Goal: Submit feedback/report problem: Submit feedback/report problem

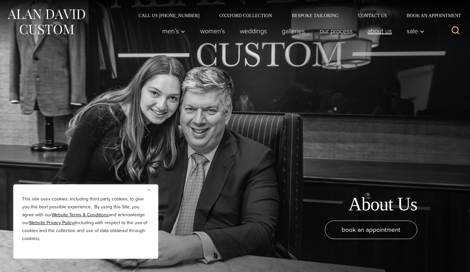
click at [386, 34] on link "About Us" at bounding box center [379, 30] width 39 height 13
click at [149, 188] on button "Close" at bounding box center [152, 190] width 8 height 8
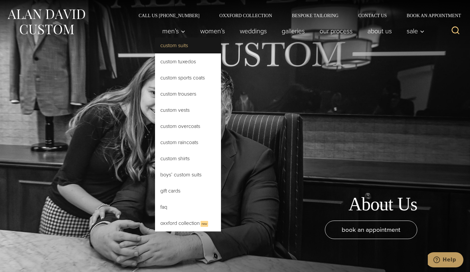
click at [187, 47] on link "Custom Suits" at bounding box center [188, 46] width 66 height 16
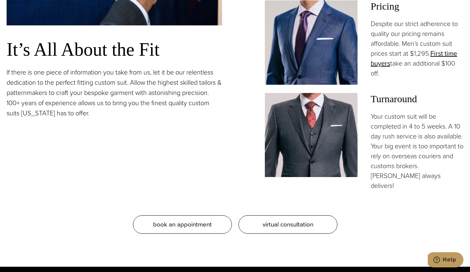
scroll to position [590, 0]
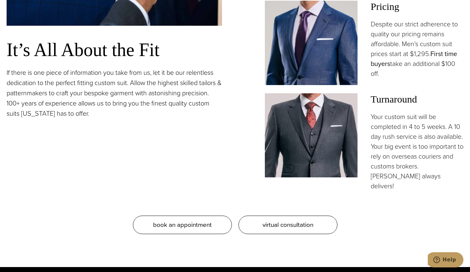
click at [442, 53] on link "First time buyers" at bounding box center [414, 59] width 86 height 20
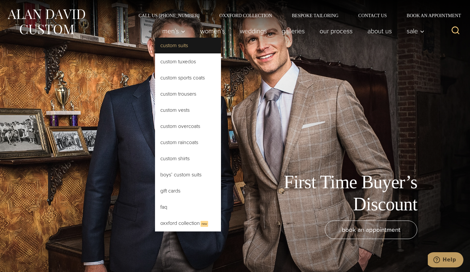
click at [174, 53] on link "Custom Suits" at bounding box center [188, 46] width 66 height 16
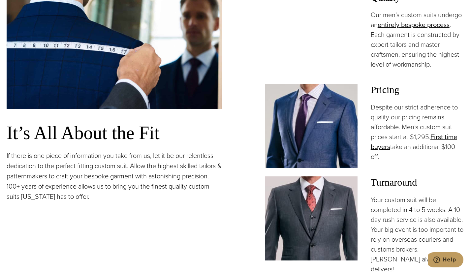
scroll to position [506, 0]
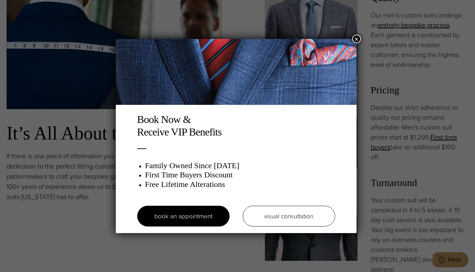
click at [357, 41] on button "×" at bounding box center [357, 39] width 9 height 9
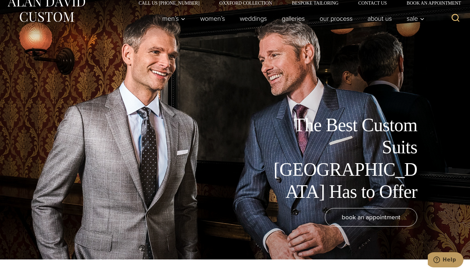
scroll to position [0, 0]
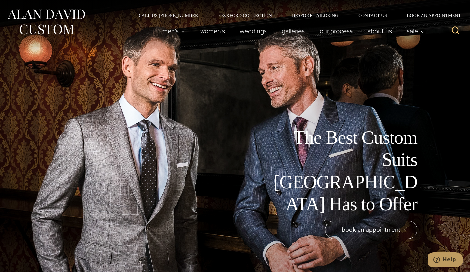
click at [261, 37] on link "weddings" at bounding box center [254, 30] width 42 height 13
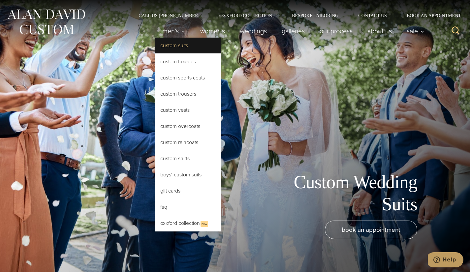
click at [173, 48] on link "Custom Suits" at bounding box center [188, 46] width 66 height 16
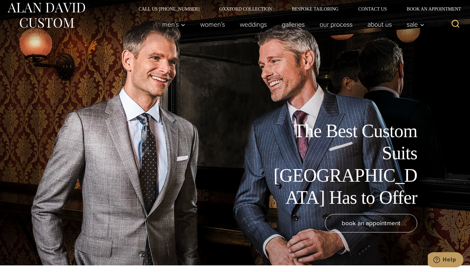
scroll to position [6, 0]
click at [292, 27] on link "Galleries" at bounding box center [294, 24] width 38 height 13
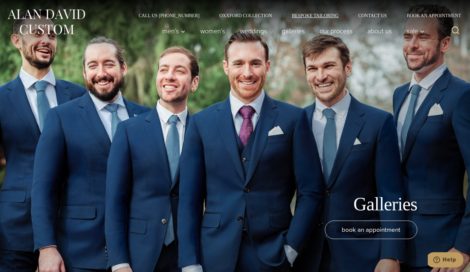
click at [316, 17] on link "Bespoke Tailoring" at bounding box center [315, 15] width 66 height 5
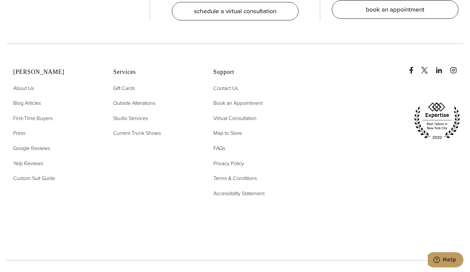
scroll to position [2887, 0]
click at [48, 114] on span "First-Time Buyers" at bounding box center [32, 118] width 39 height 8
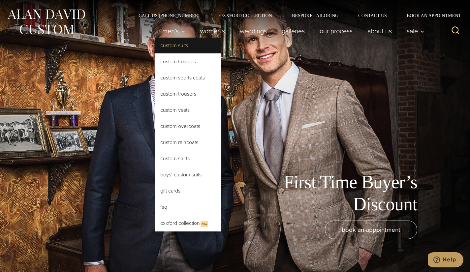
click at [173, 47] on link "Custom Suits" at bounding box center [188, 46] width 66 height 16
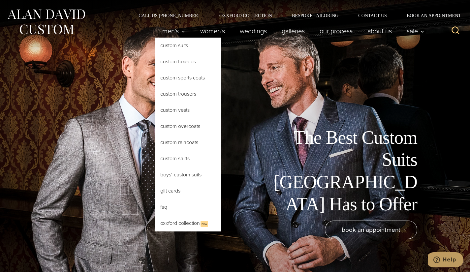
click at [170, 51] on link "Custom Suits" at bounding box center [188, 46] width 66 height 16
click at [169, 46] on link "Custom Suits" at bounding box center [188, 46] width 66 height 16
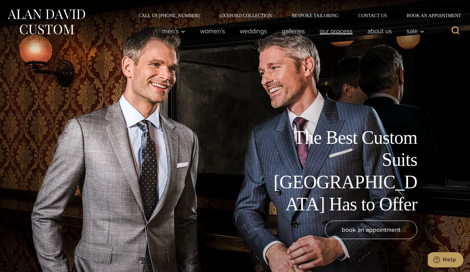
click at [346, 30] on link "Our Process" at bounding box center [337, 30] width 48 height 13
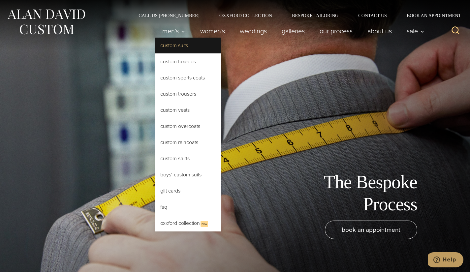
click at [176, 45] on link "Custom Suits" at bounding box center [188, 46] width 66 height 16
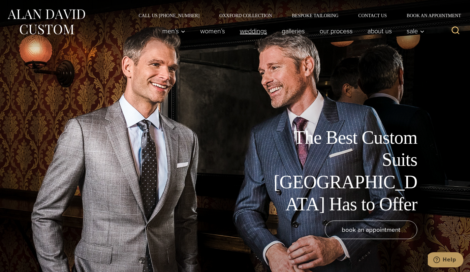
click at [245, 29] on link "weddings" at bounding box center [254, 30] width 42 height 13
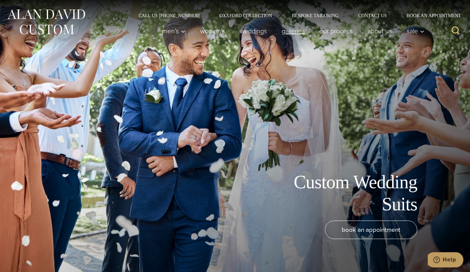
click at [294, 33] on link "Galleries" at bounding box center [294, 30] width 38 height 13
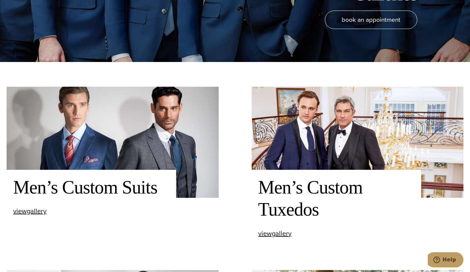
scroll to position [210, 0]
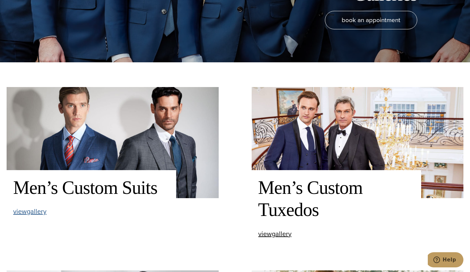
click at [37, 211] on span "view Men’s Custom Suits gallery" at bounding box center [29, 212] width 33 height 10
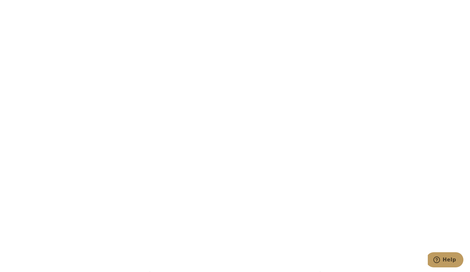
scroll to position [1948, 0]
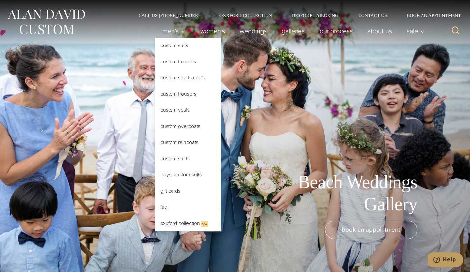
click at [175, 34] on span "Men’s" at bounding box center [173, 31] width 23 height 7
click at [380, 14] on link "Contact Us" at bounding box center [373, 15] width 49 height 5
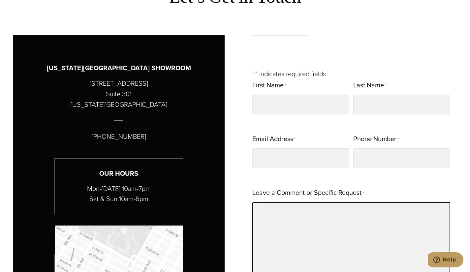
click at [419, 211] on textarea "Leave a Comment or Specific Request *" at bounding box center [352, 238] width 198 height 73
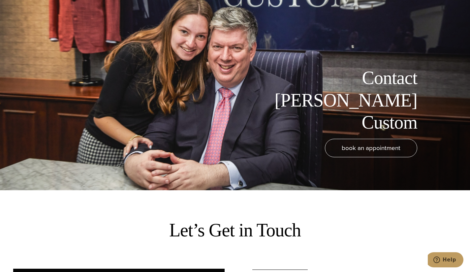
scroll to position [82, 0]
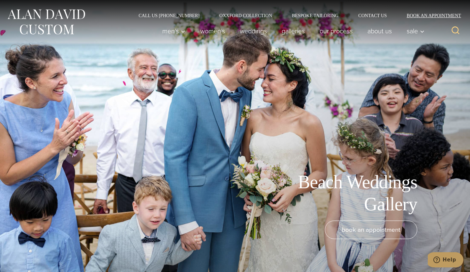
click at [441, 14] on link "Book an Appointment" at bounding box center [430, 15] width 67 height 5
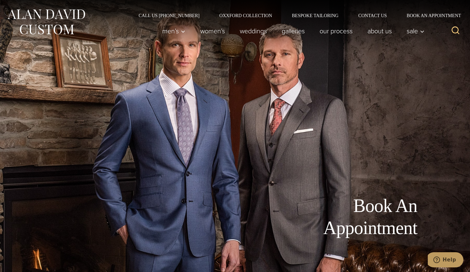
click at [368, 127] on div "Book An Appointment" at bounding box center [235, 136] width 470 height 272
click at [336, 30] on link "Our Process" at bounding box center [337, 30] width 48 height 13
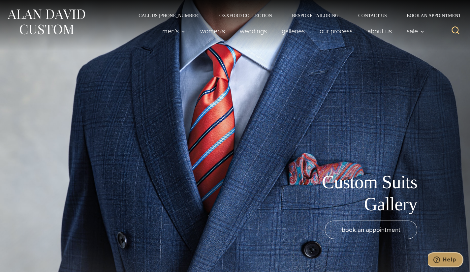
click at [448, 255] on button "Help" at bounding box center [444, 260] width 37 height 15
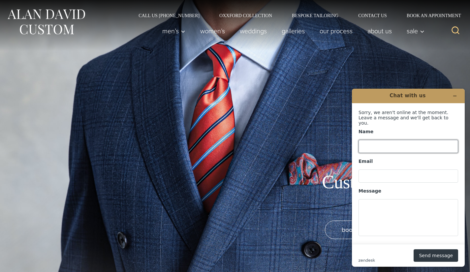
click at [397, 145] on input "Name" at bounding box center [409, 146] width 100 height 13
type input "**********"
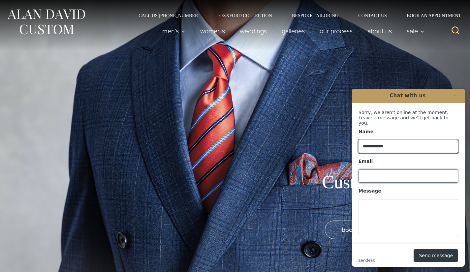
type input "**********"
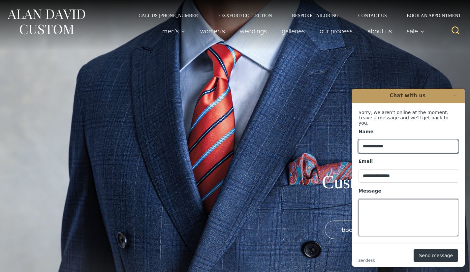
click at [395, 203] on textarea "Message" at bounding box center [409, 217] width 100 height 37
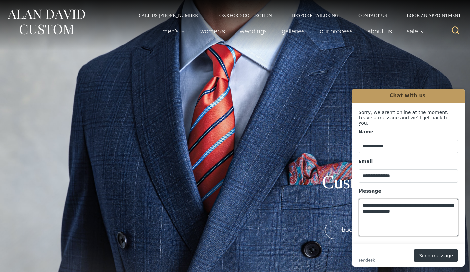
drag, startPoint x: 424, startPoint y: 209, endPoint x: 385, endPoint y: 203, distance: 39.4
click at [385, 203] on textarea "**********" at bounding box center [409, 217] width 100 height 37
paste textarea "**********"
click at [384, 203] on textarea "**********" at bounding box center [409, 217] width 100 height 37
click at [424, 216] on textarea "**********" at bounding box center [409, 217] width 100 height 37
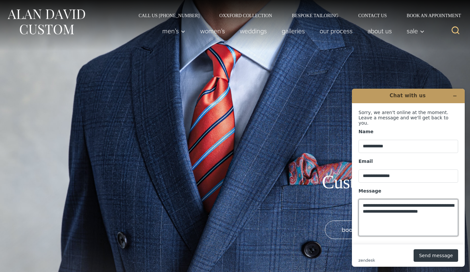
paste textarea "**********"
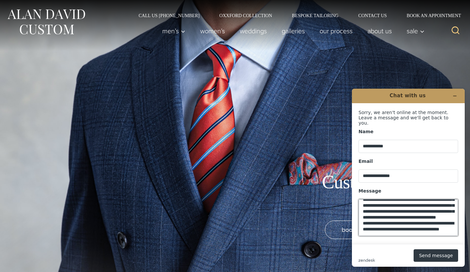
scroll to position [32, 0]
paste textarea "**********"
type textarea "**********"
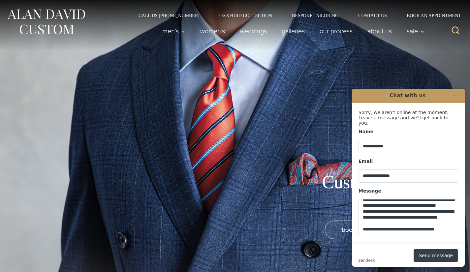
click at [425, 251] on button "Send message" at bounding box center [436, 256] width 45 height 13
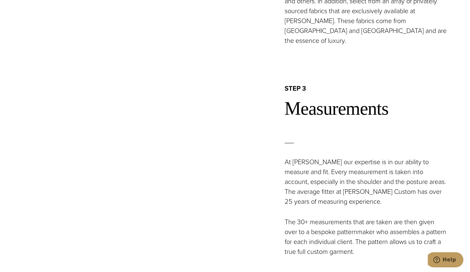
scroll to position [767, 0]
